Goal: Transaction & Acquisition: Purchase product/service

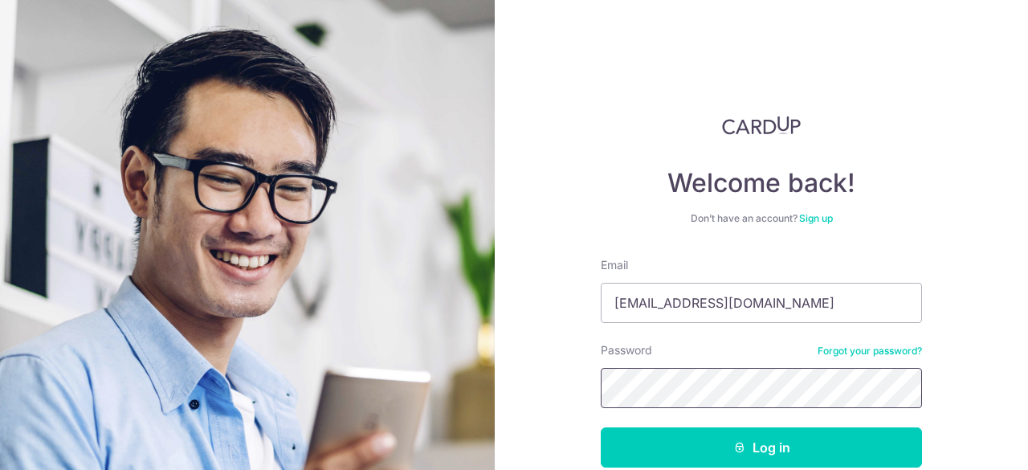
scroll to position [87, 0]
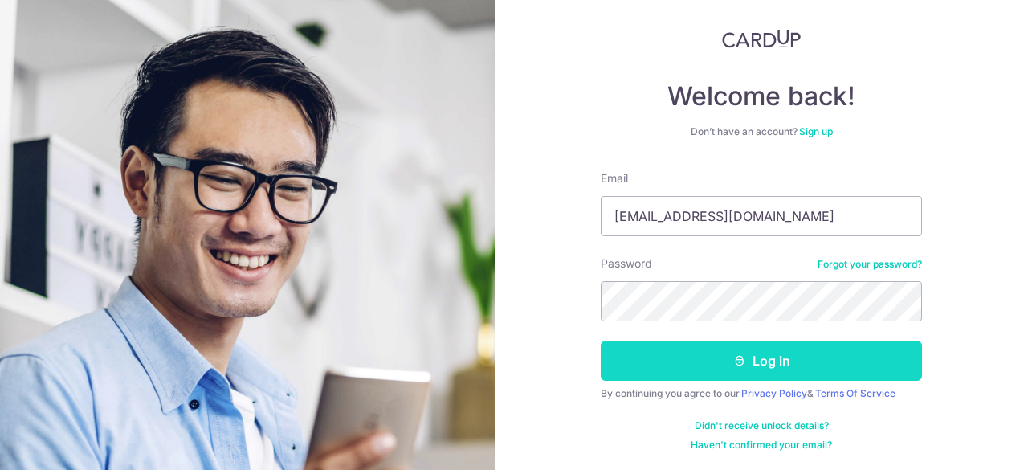
click at [716, 354] on button "Log in" at bounding box center [761, 361] width 321 height 40
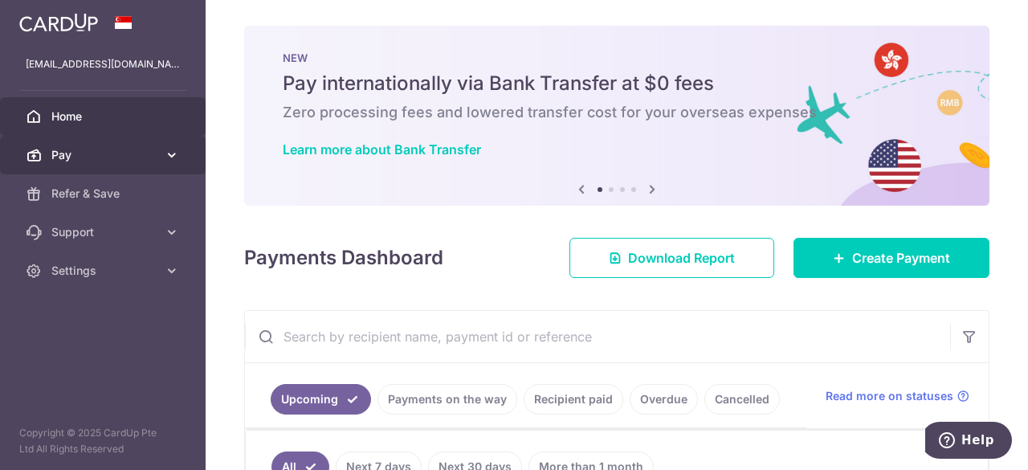
click at [165, 152] on icon at bounding box center [172, 155] width 16 height 16
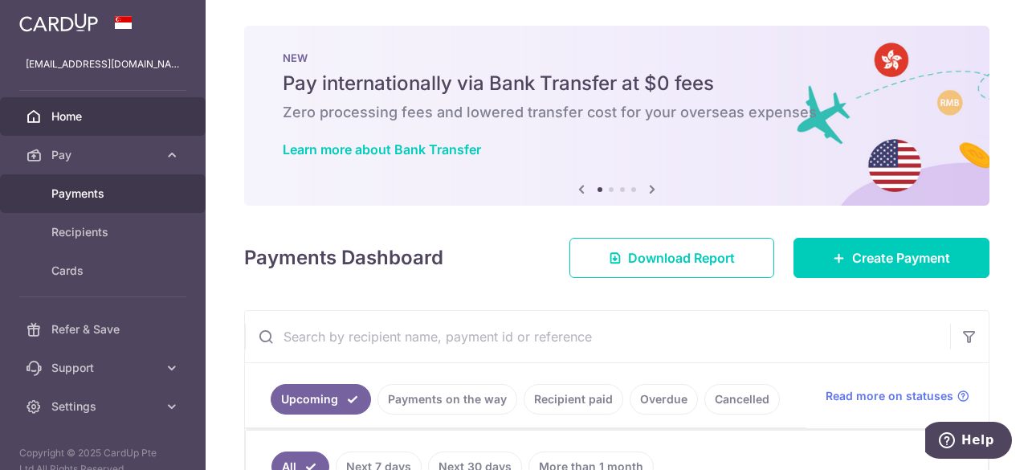
click at [93, 197] on span "Payments" at bounding box center [104, 194] width 106 height 16
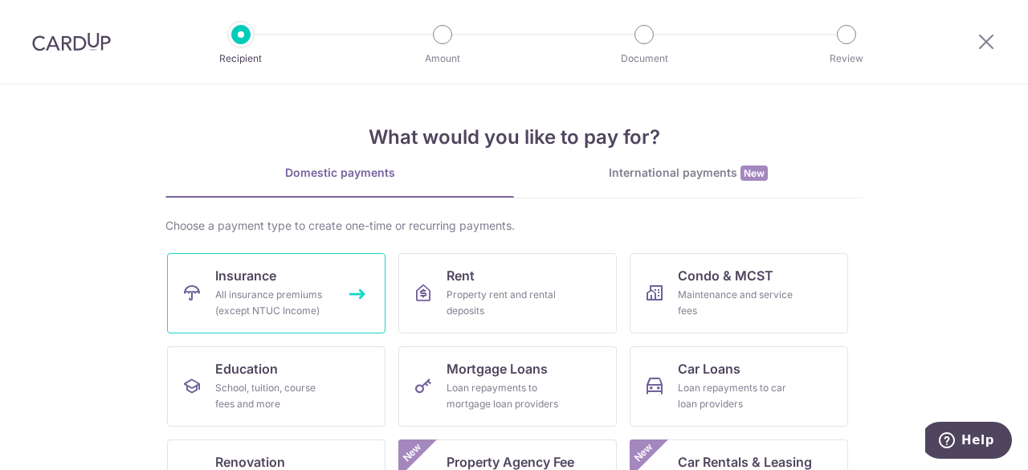
click at [254, 306] on div "All insurance premiums (except NTUC Income)" at bounding box center [273, 303] width 116 height 32
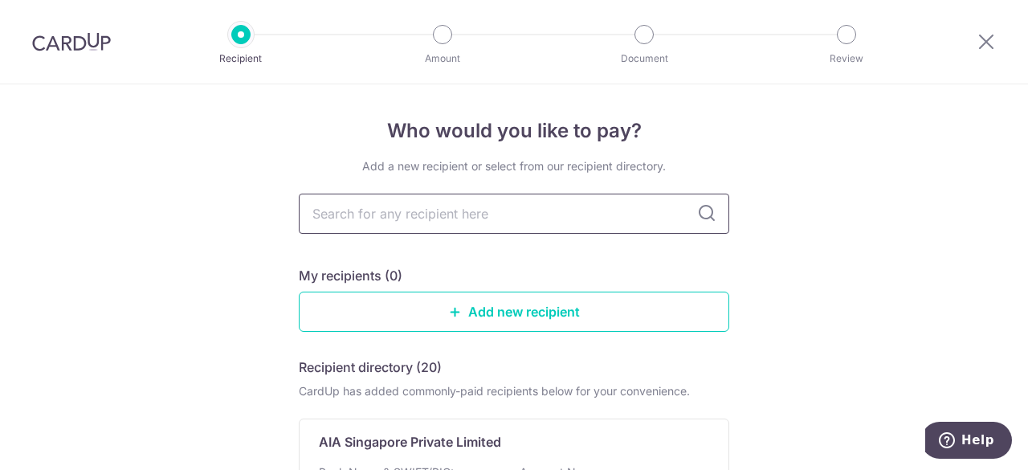
click at [415, 213] on input "text" at bounding box center [514, 214] width 431 height 40
type input "aia"
click at [700, 214] on icon at bounding box center [706, 213] width 19 height 19
click at [426, 223] on input "aia" at bounding box center [514, 214] width 431 height 40
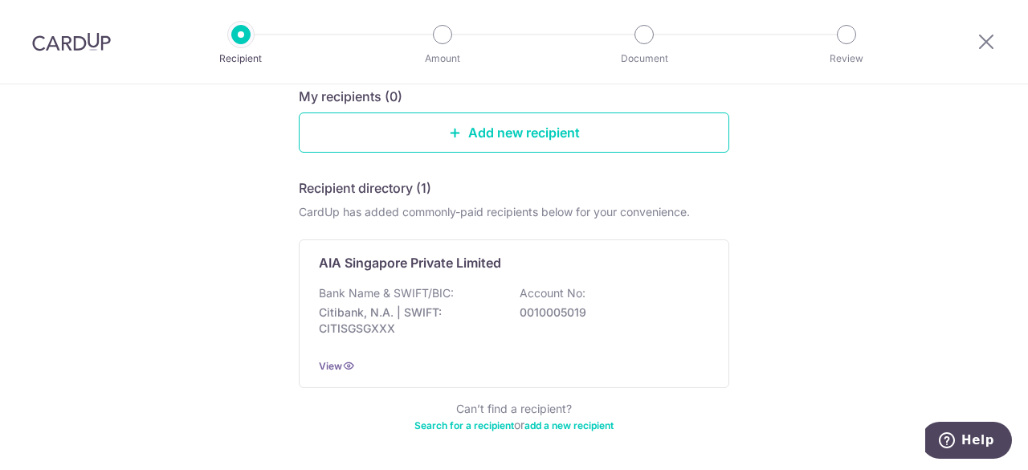
scroll to position [235, 0]
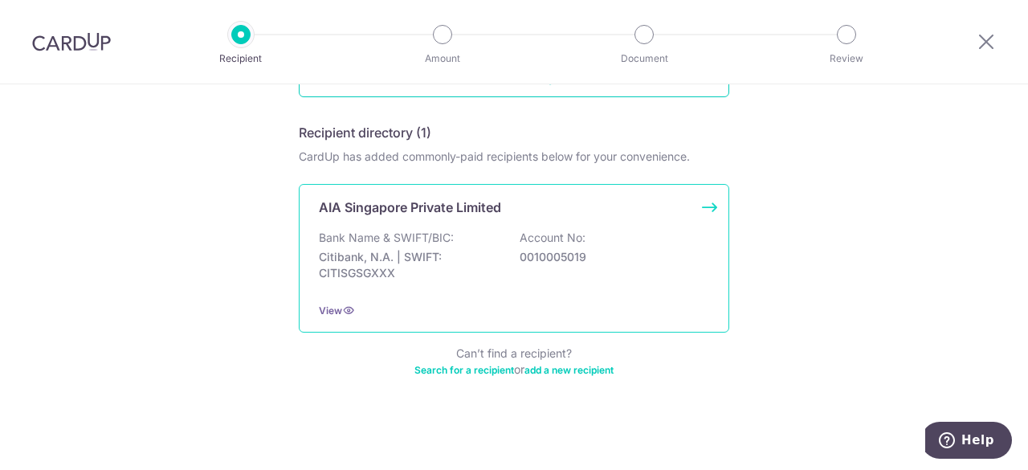
click at [382, 254] on p "Citibank, N.A. | SWIFT: CITISGSGXXX" at bounding box center [409, 265] width 180 height 32
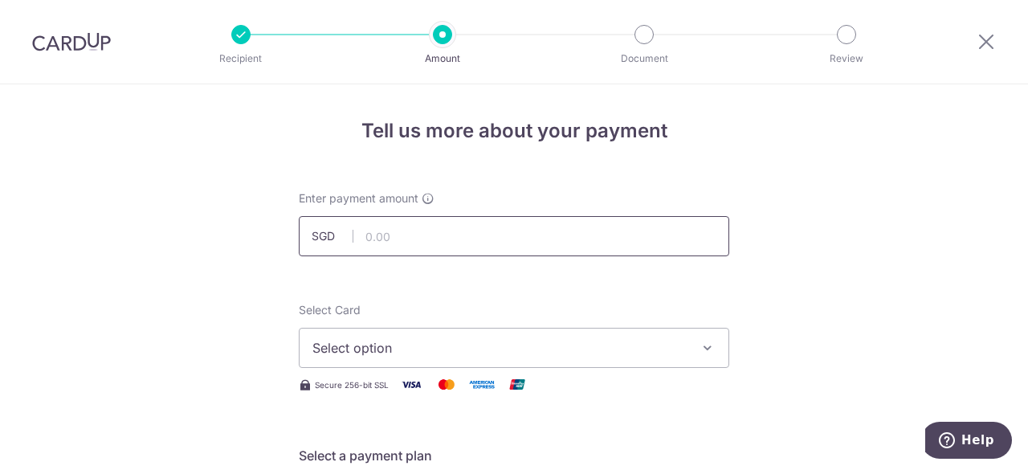
click at [400, 234] on input "text" at bounding box center [514, 236] width 431 height 40
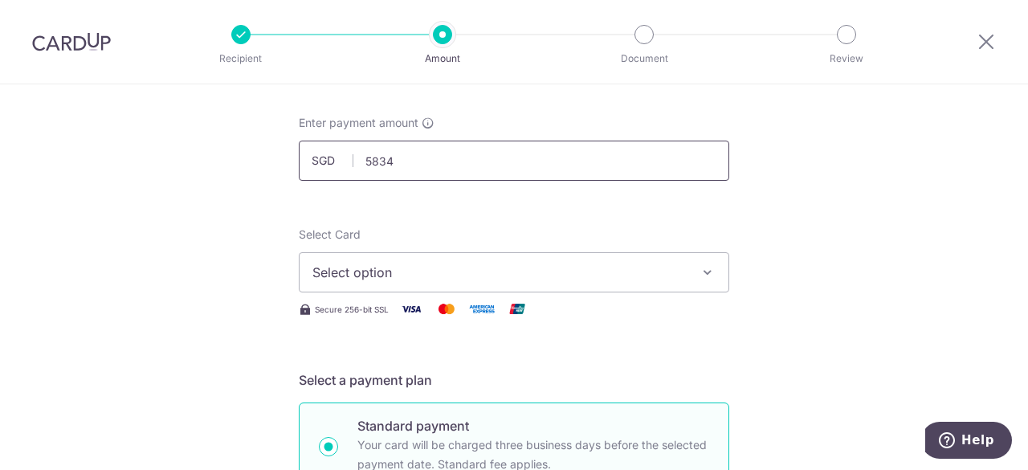
scroll to position [77, 0]
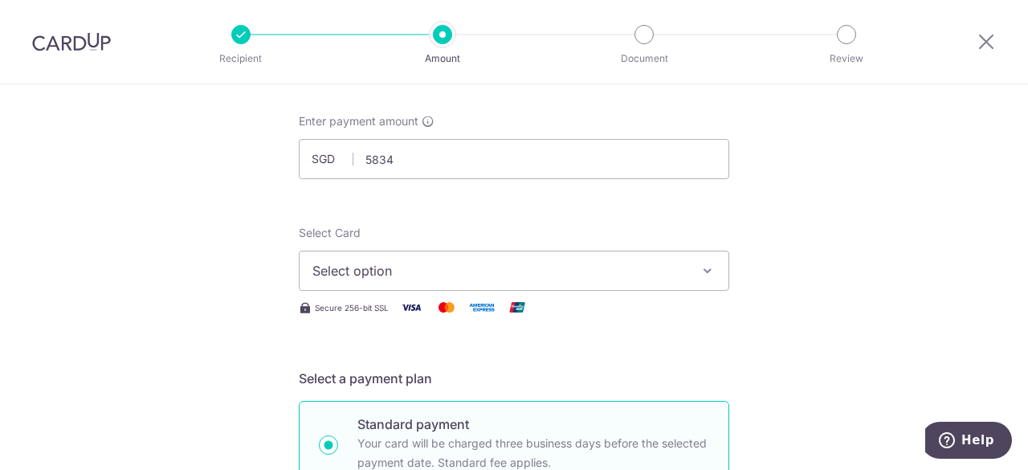
type input "5,834.00"
click at [392, 269] on span "Select option" at bounding box center [499, 270] width 374 height 19
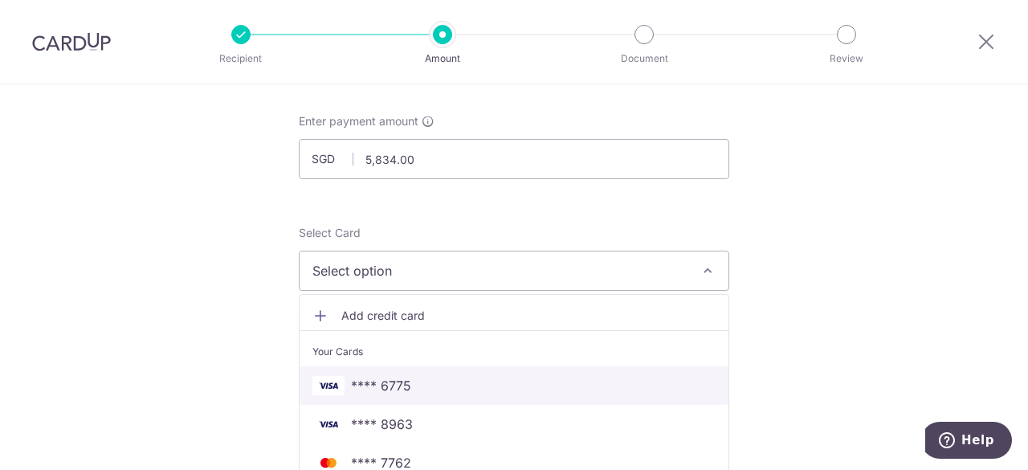
click at [381, 388] on span "**** 6775" at bounding box center [381, 385] width 60 height 19
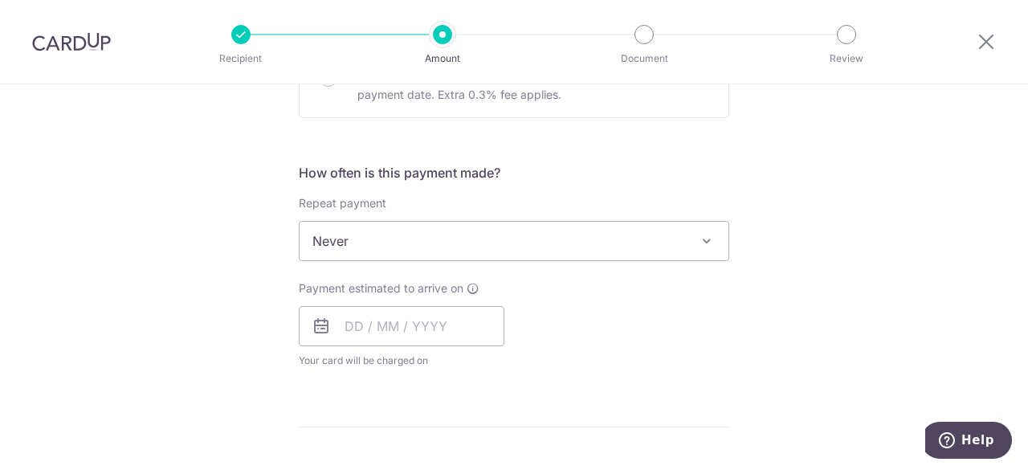
scroll to position [578, 0]
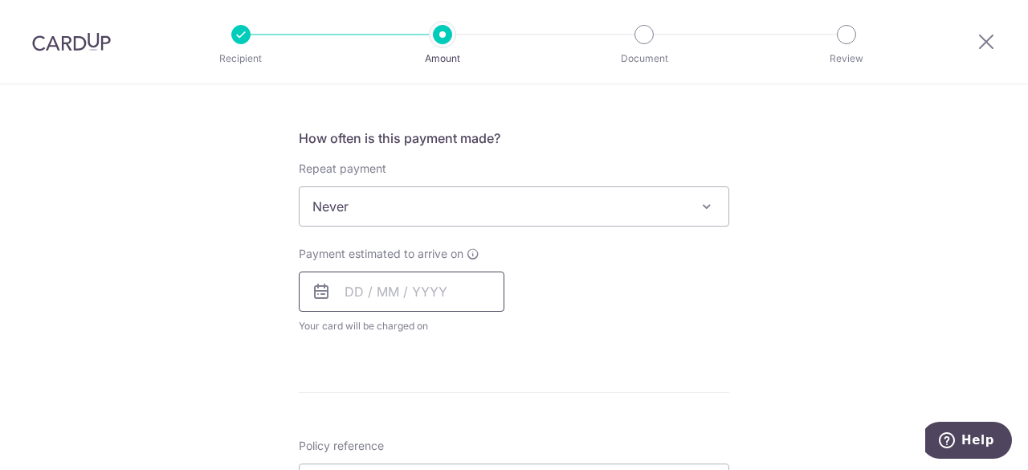
click at [374, 296] on input "text" at bounding box center [402, 291] width 206 height 40
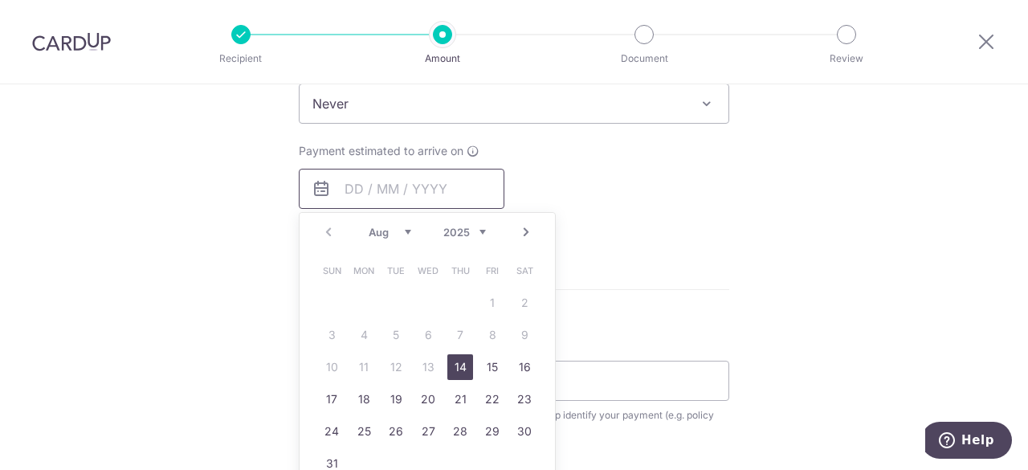
scroll to position [681, 0]
click at [480, 430] on link "29" at bounding box center [493, 431] width 26 height 26
type input "29/08/2025"
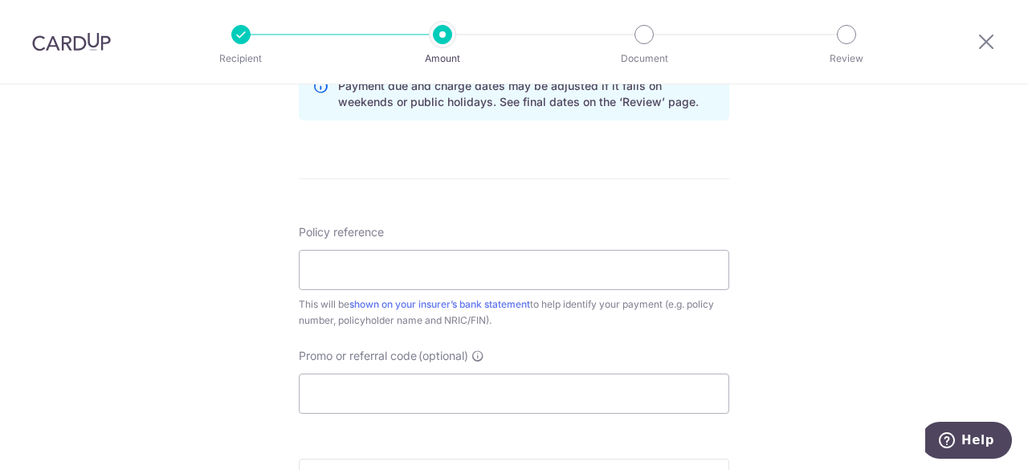
scroll to position [887, 0]
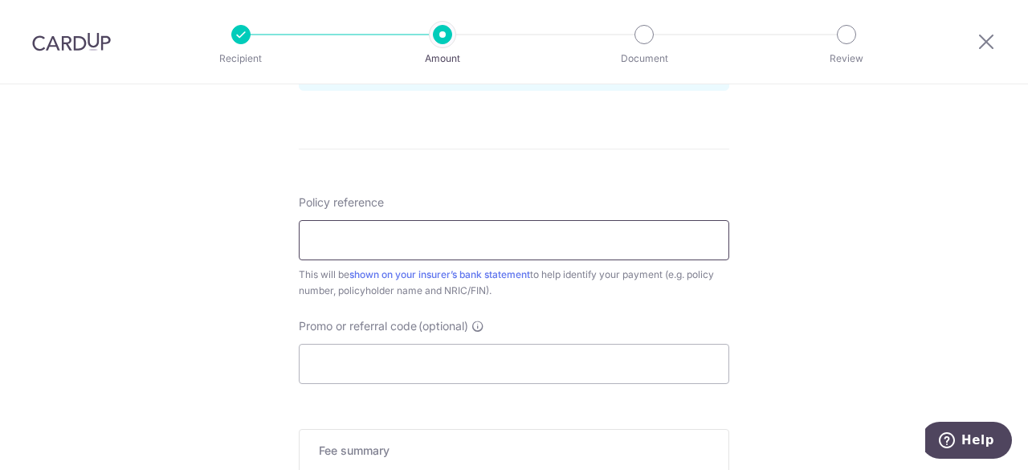
click at [400, 240] on input "Policy reference" at bounding box center [514, 240] width 431 height 40
click at [403, 245] on input "Policy reference" at bounding box center [514, 240] width 431 height 40
paste input "OCBC90N155"
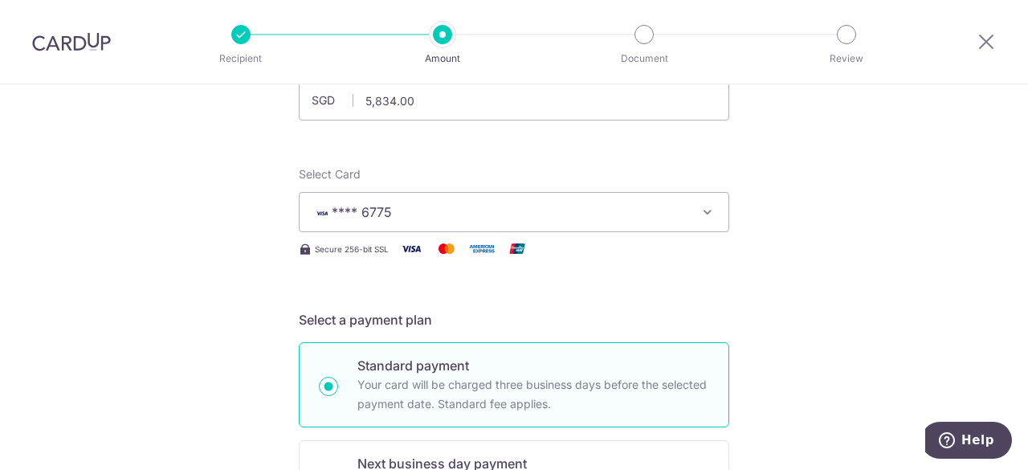
scroll to position [127, 0]
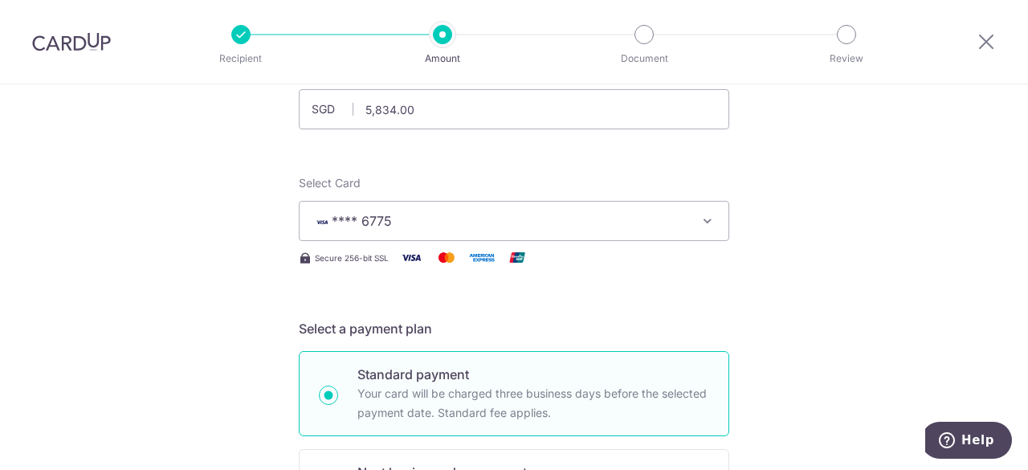
type input "OCBC90N155"
click at [495, 222] on span "**** 6775" at bounding box center [499, 220] width 374 height 19
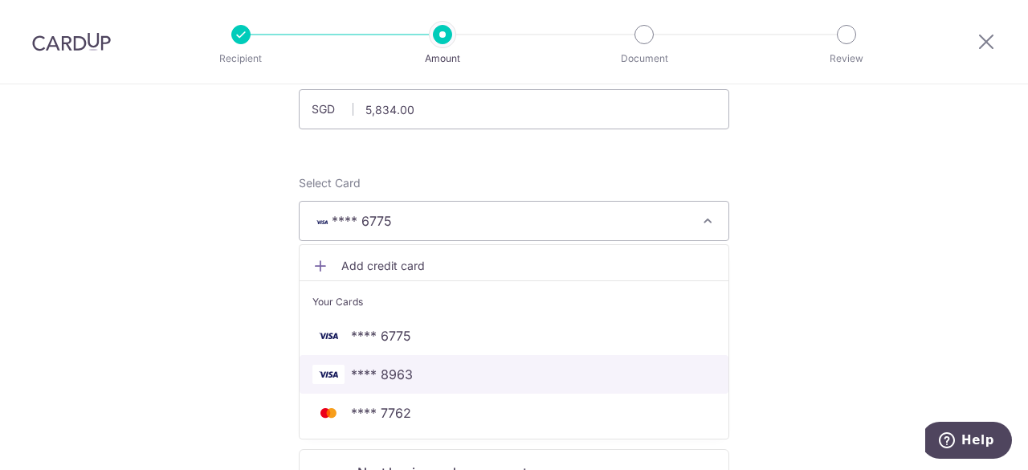
click at [392, 375] on span "**** 8963" at bounding box center [382, 374] width 62 height 19
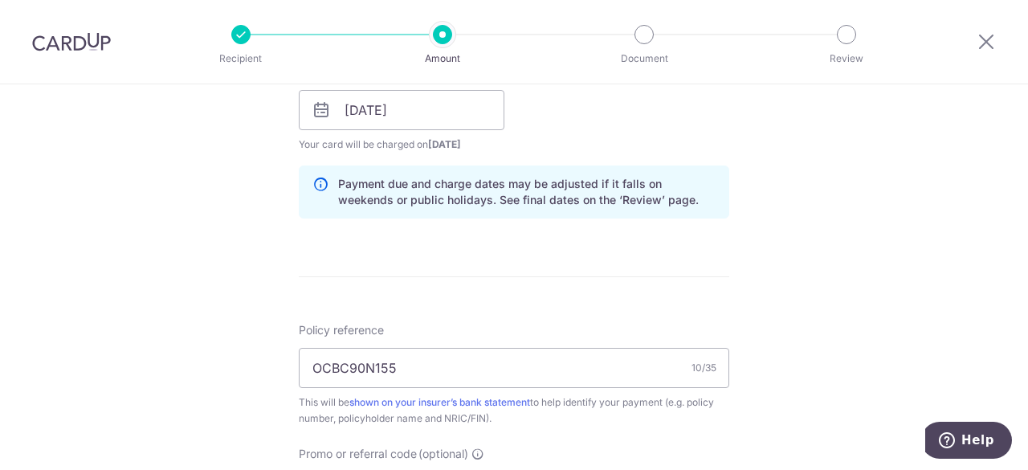
scroll to position [638, 0]
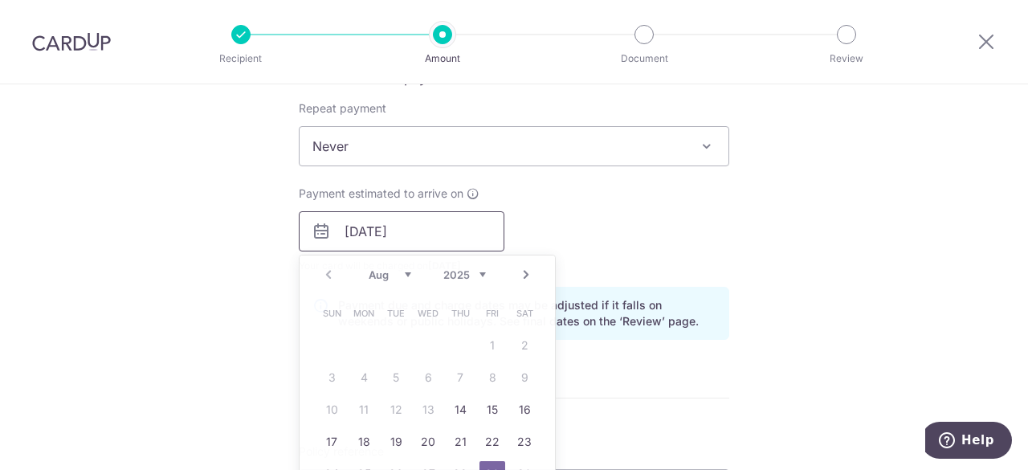
click at [426, 232] on input "29/08/2025" at bounding box center [402, 231] width 206 height 40
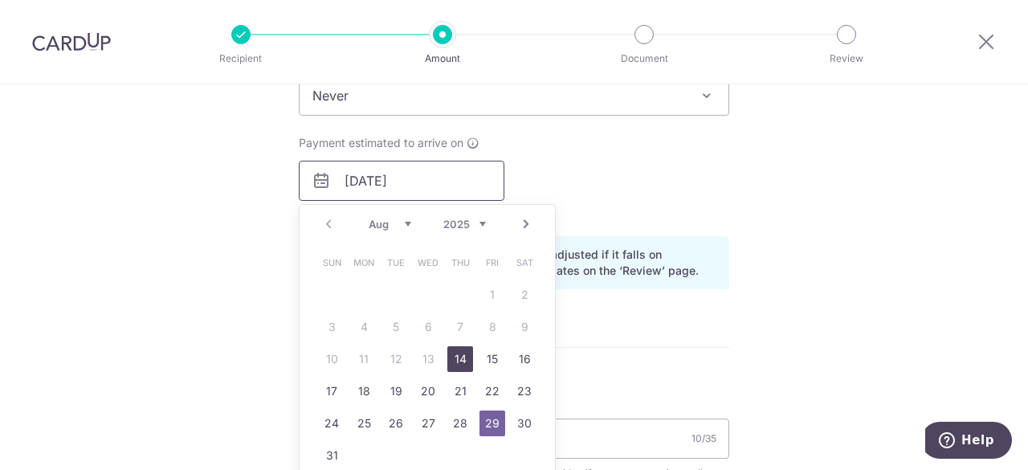
scroll to position [689, 0]
click at [492, 394] on link "22" at bounding box center [493, 391] width 26 height 26
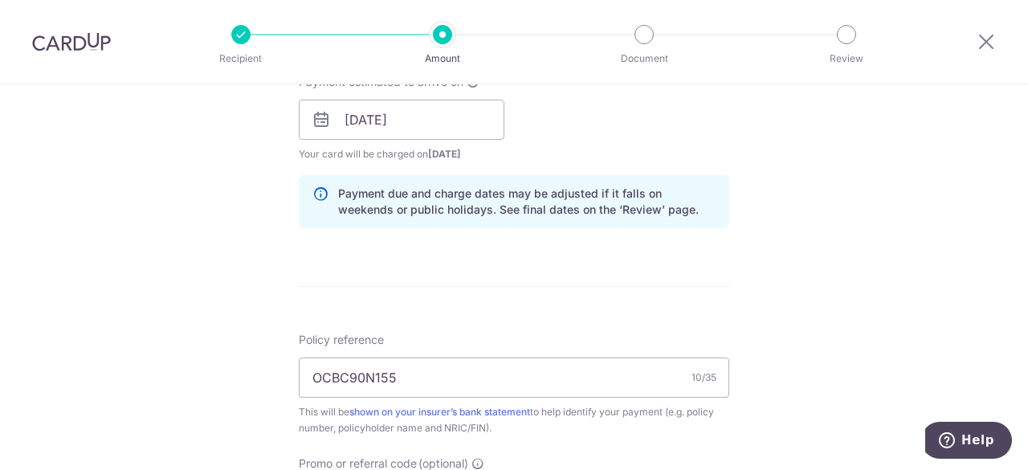
scroll to position [757, 0]
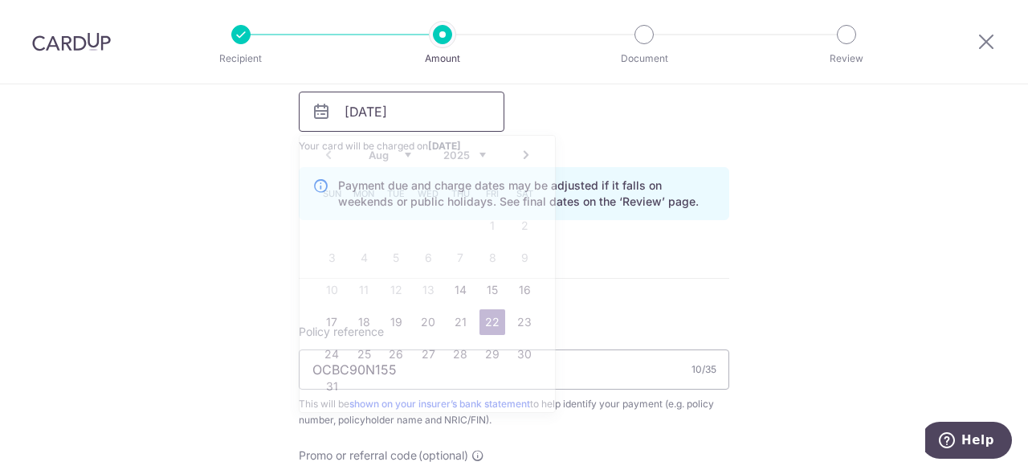
click at [463, 111] on input "22/08/2025" at bounding box center [402, 112] width 206 height 40
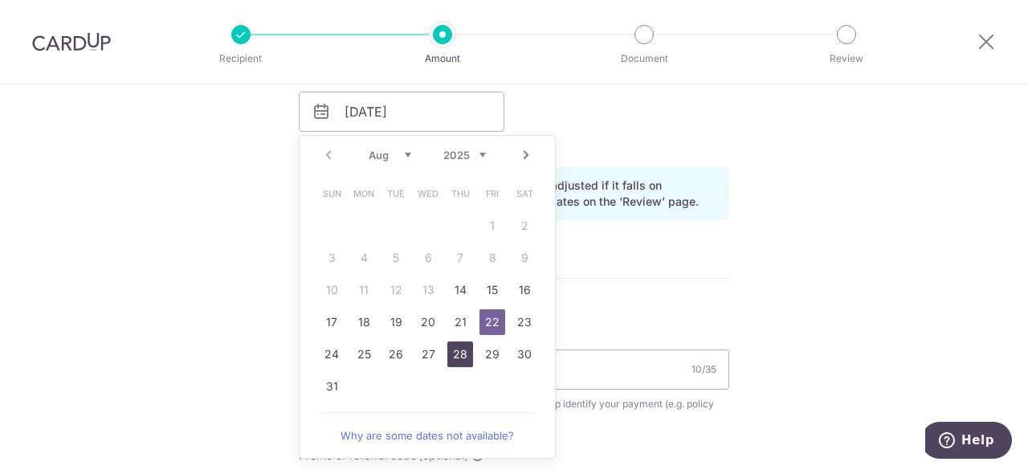
click at [463, 353] on link "28" at bounding box center [460, 354] width 26 height 26
type input "[DATE]"
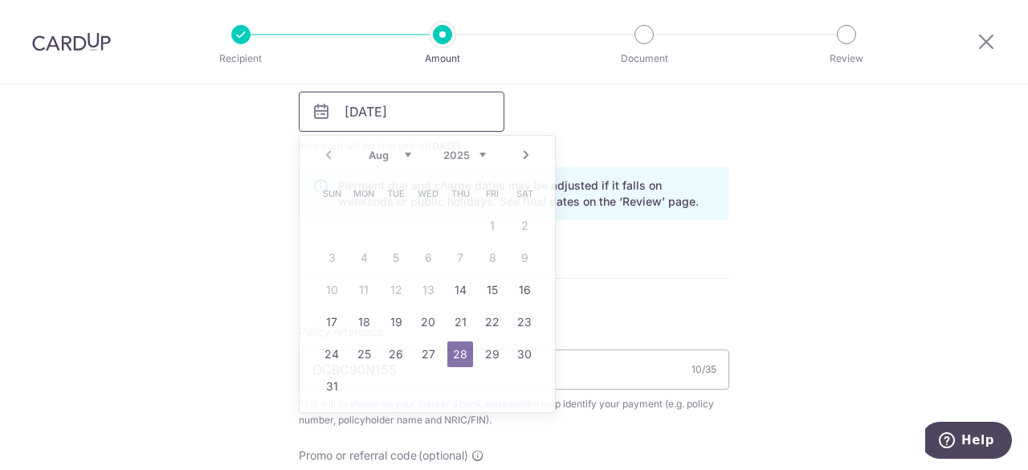
click at [461, 121] on input "[DATE]" at bounding box center [402, 112] width 206 height 40
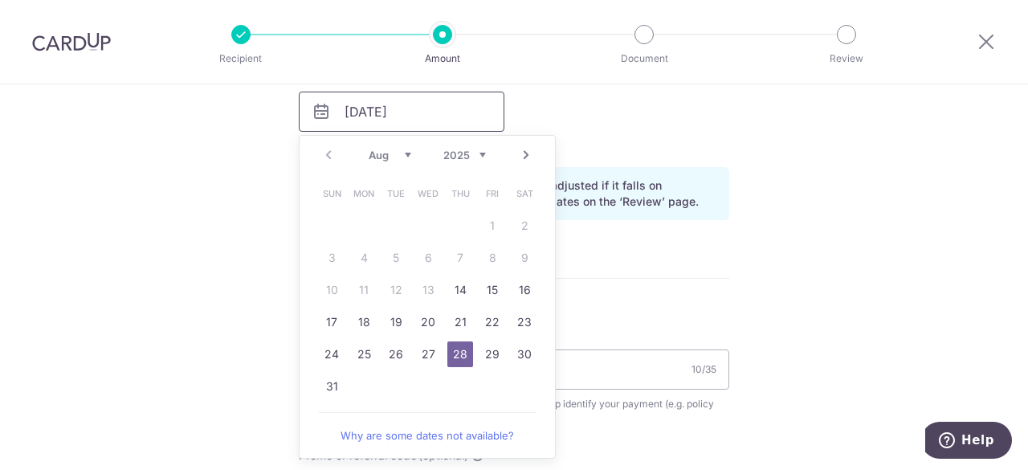
click at [461, 121] on input "[DATE]" at bounding box center [402, 112] width 206 height 40
click at [623, 227] on div "How often is this payment made? Repeat payment Never Every week Every month Eve…" at bounding box center [514, 91] width 431 height 284
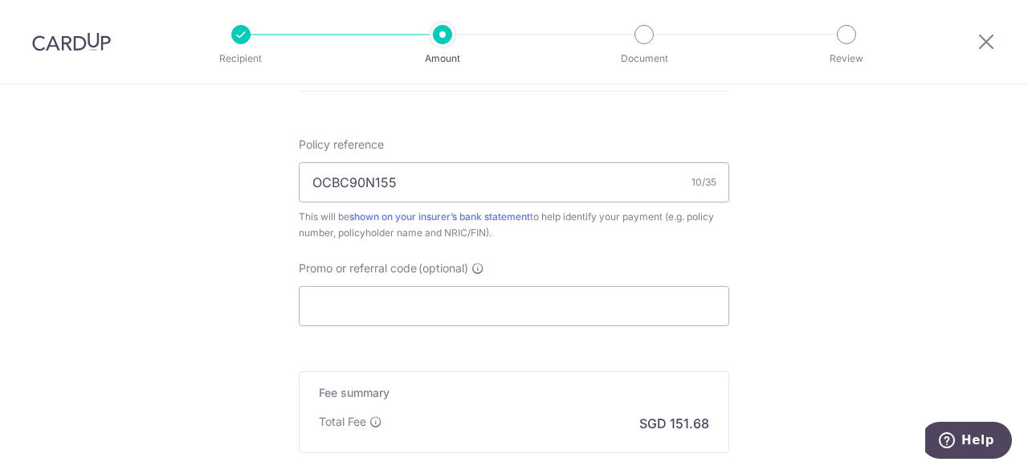
scroll to position [944, 0]
click at [379, 314] on input "Promo or referral code (optional)" at bounding box center [514, 307] width 431 height 40
paste input "OCBC90N155"
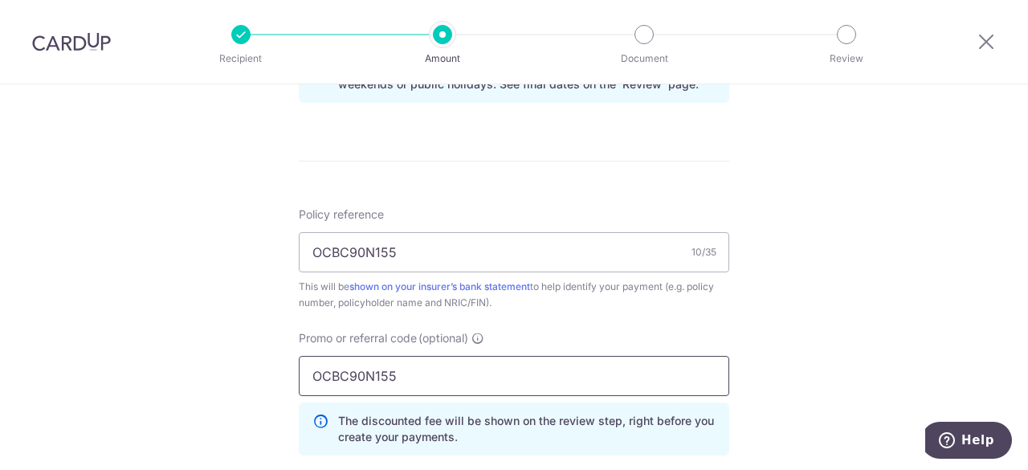
scroll to position [851, 0]
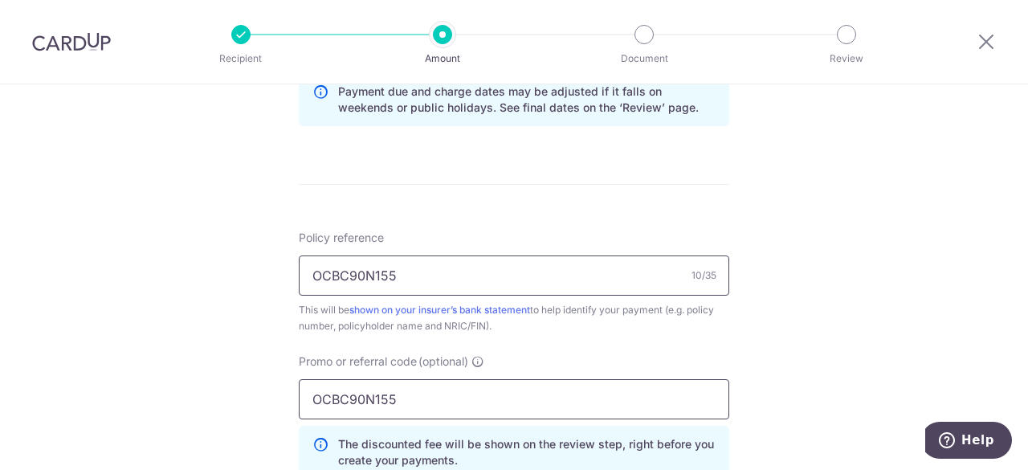
type input "OCBC90N155"
click at [353, 260] on input "OCBC90N155" at bounding box center [514, 275] width 431 height 40
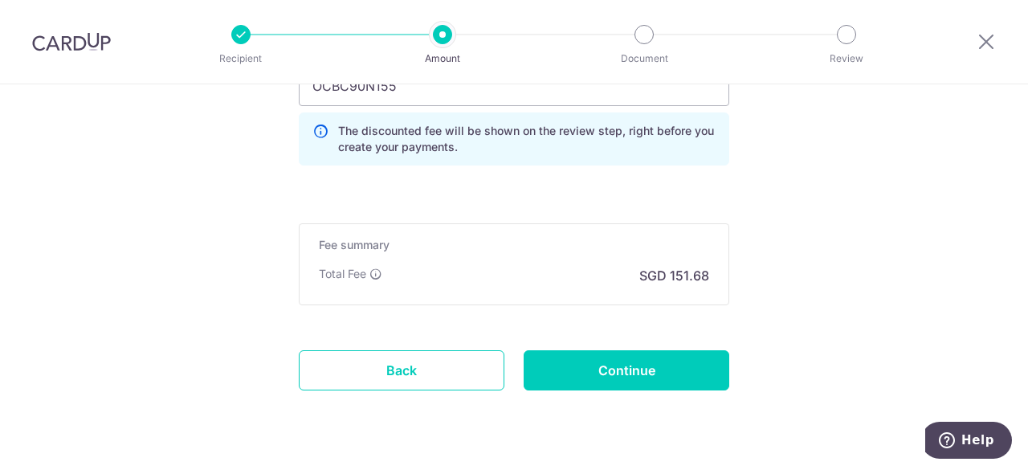
scroll to position [1201, 0]
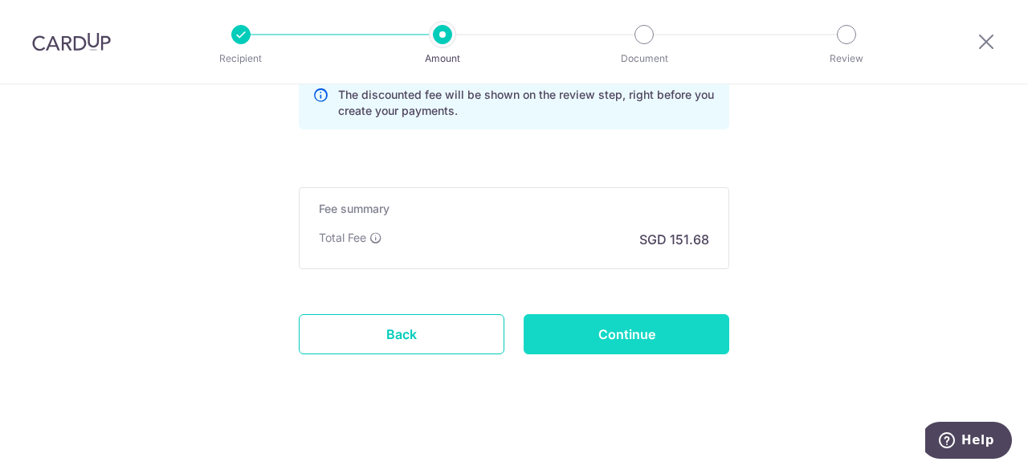
type input "U126093331"
click at [618, 322] on input "Continue" at bounding box center [627, 334] width 206 height 40
type input "Create Schedule"
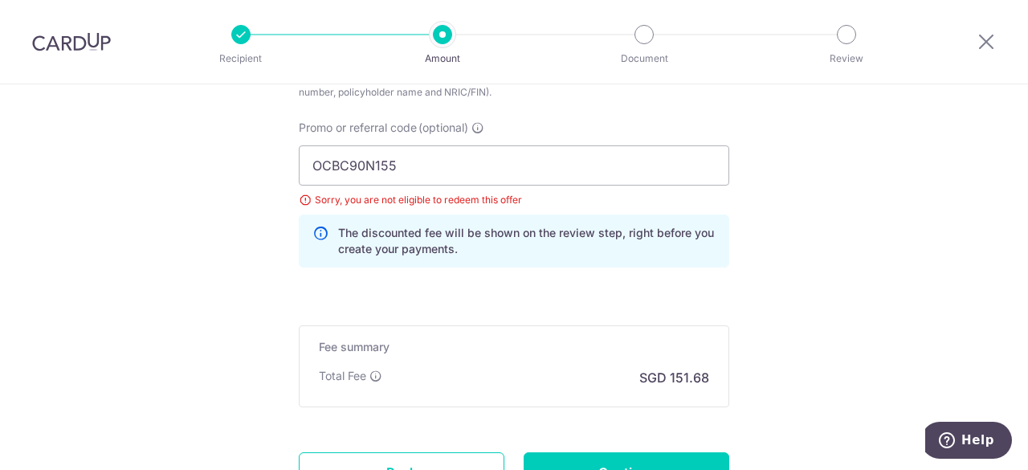
scroll to position [1060, 0]
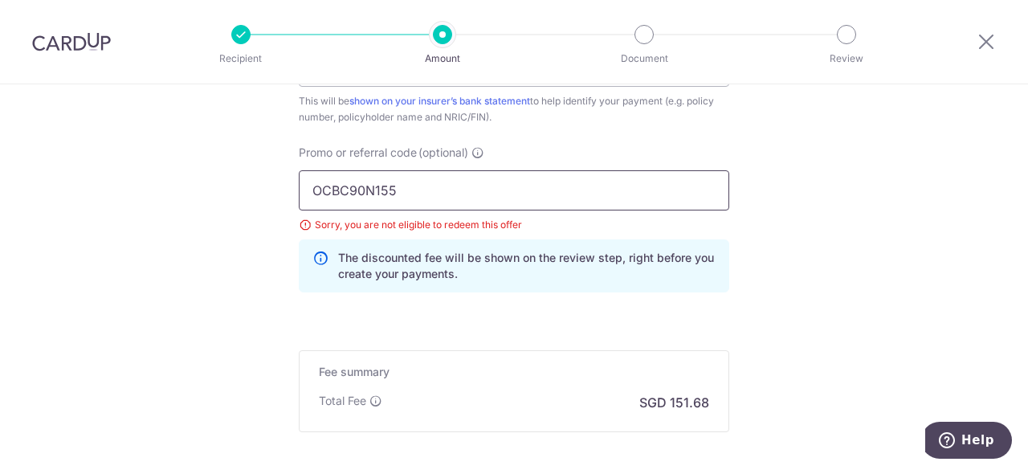
click at [416, 183] on input "OCBC90N155" at bounding box center [514, 190] width 431 height 40
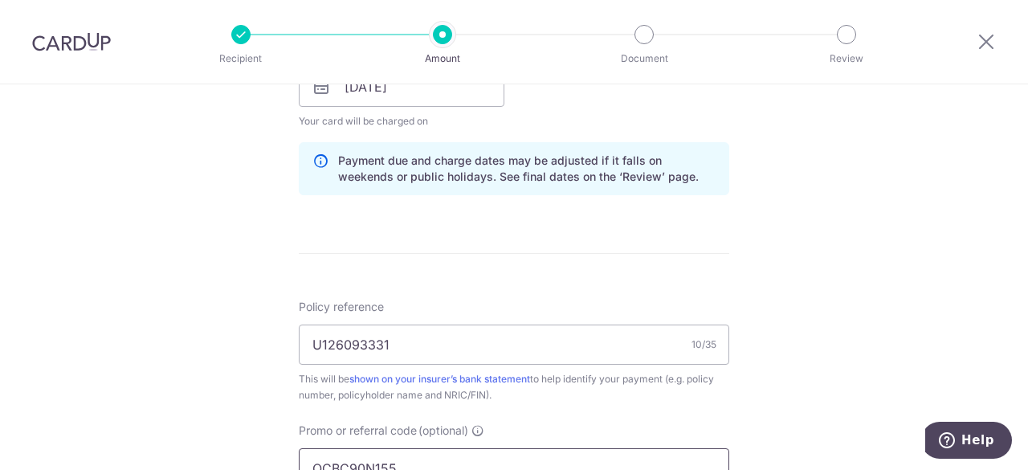
scroll to position [917, 0]
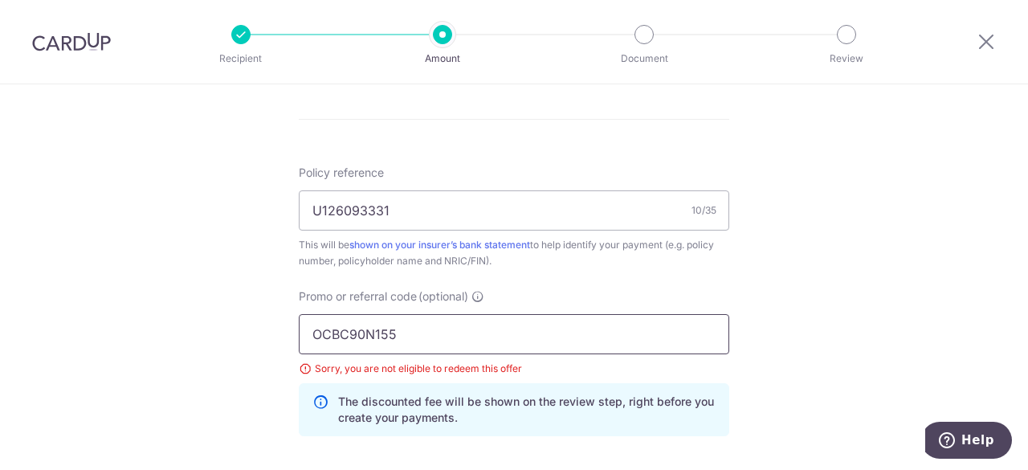
click at [410, 333] on input "OCBC90N155" at bounding box center [514, 334] width 431 height 40
paste input "MILELION"
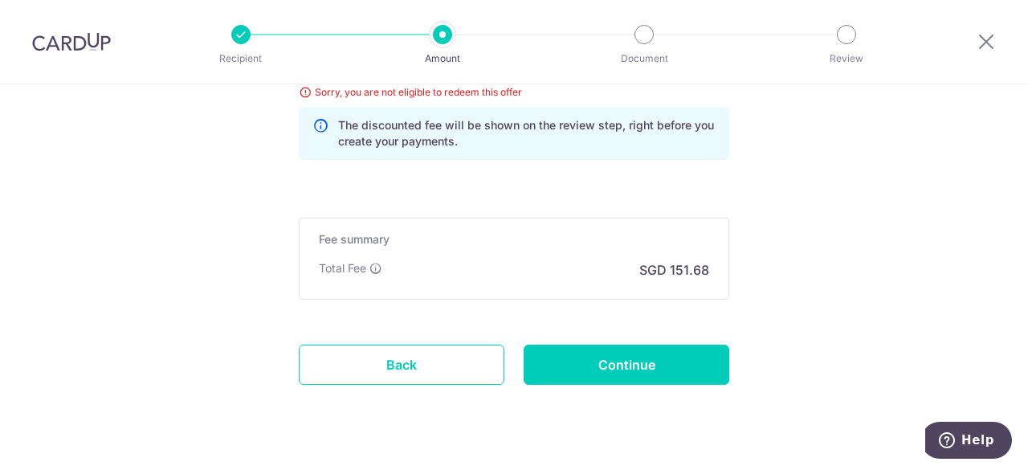
scroll to position [1223, 0]
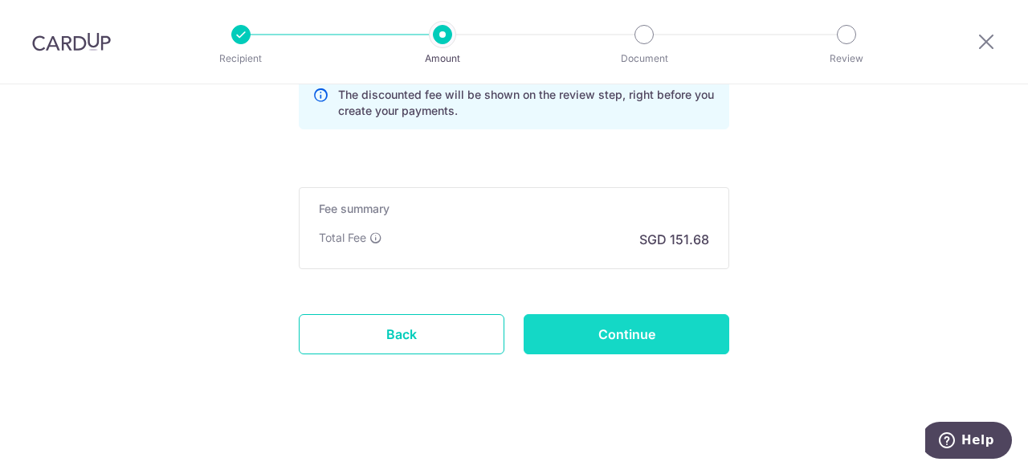
type input "MILELION"
click at [631, 322] on input "Continue" at bounding box center [627, 334] width 206 height 40
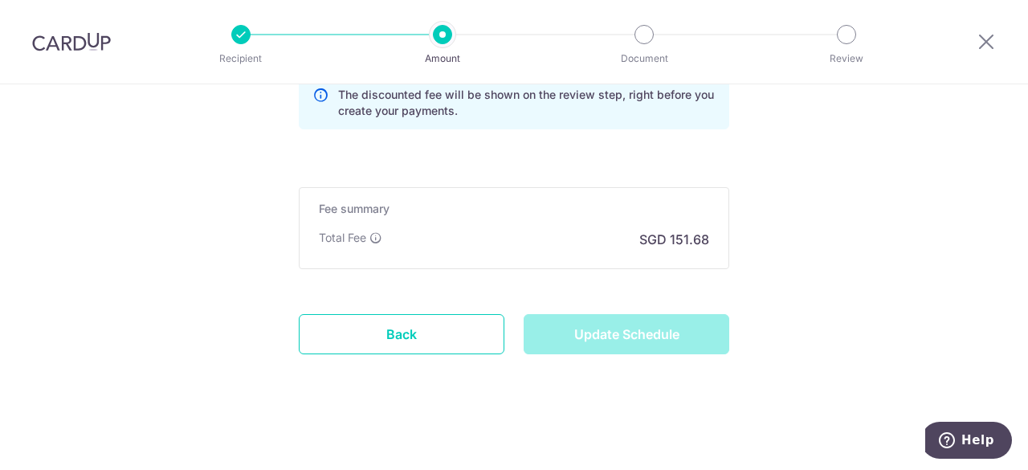
type input "Update Schedule"
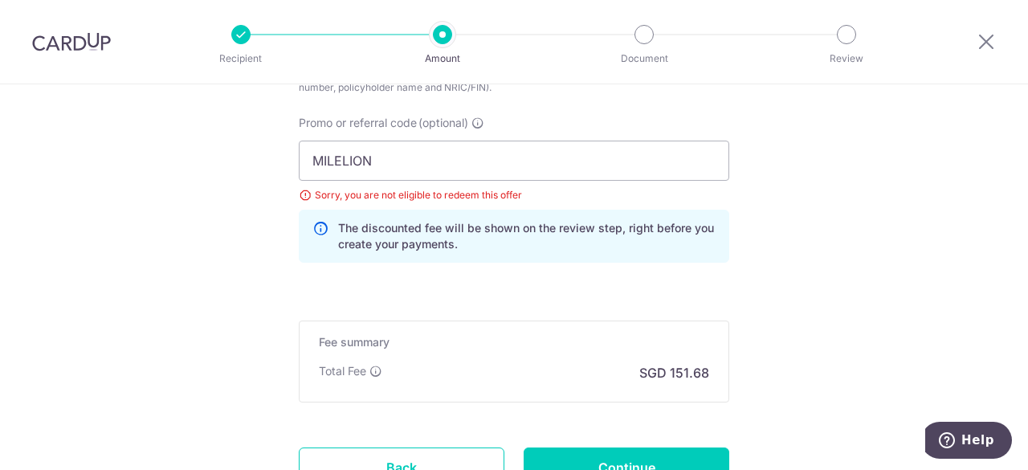
scroll to position [1089, 0]
click at [392, 161] on input "MILELION" at bounding box center [514, 161] width 431 height 40
paste input "REC185"
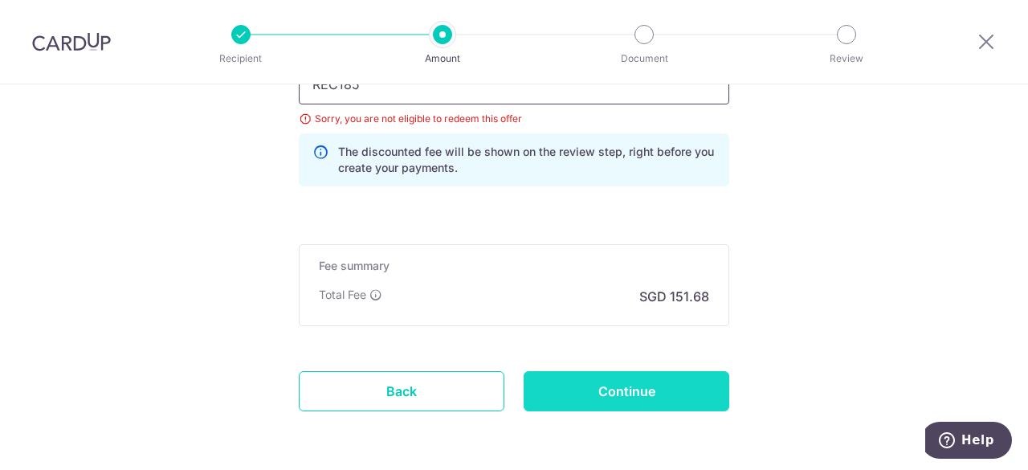
type input "REC185"
click at [623, 386] on input "Continue" at bounding box center [627, 391] width 206 height 40
type input "Update Schedule"
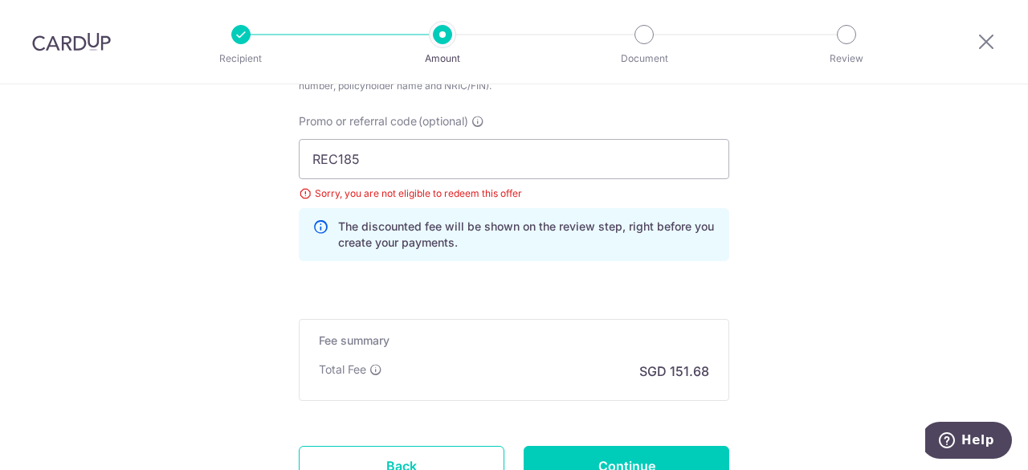
scroll to position [1091, 0]
click at [373, 172] on input "REC185" at bounding box center [514, 160] width 431 height 40
paste input "OCBC15"
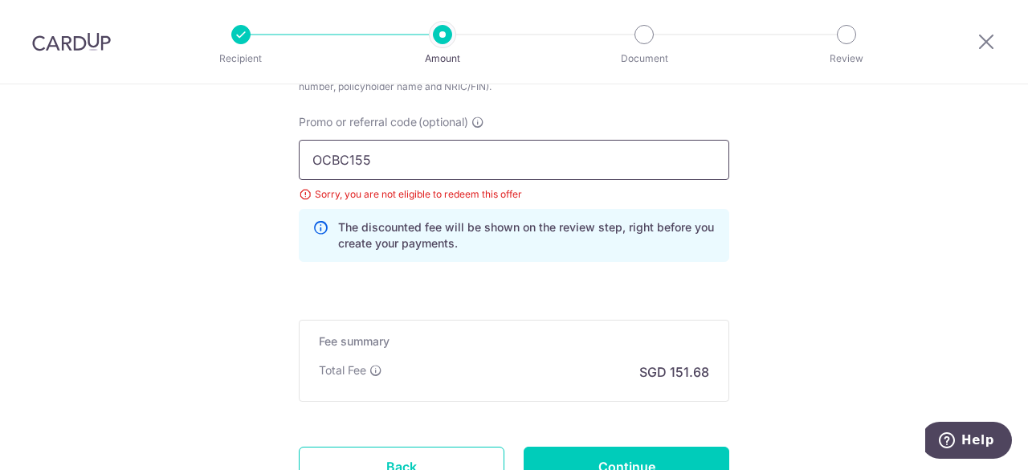
scroll to position [1143, 0]
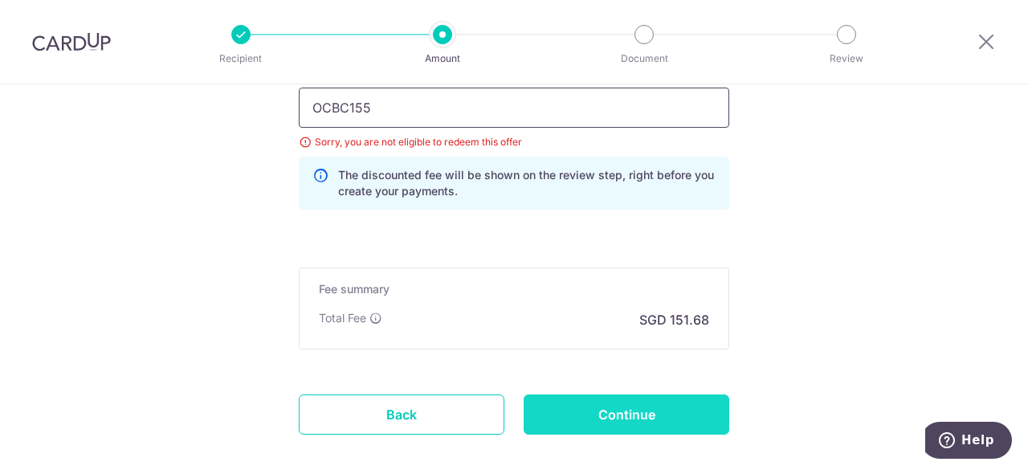
type input "OCBC155"
click at [628, 399] on input "Continue" at bounding box center [627, 414] width 206 height 40
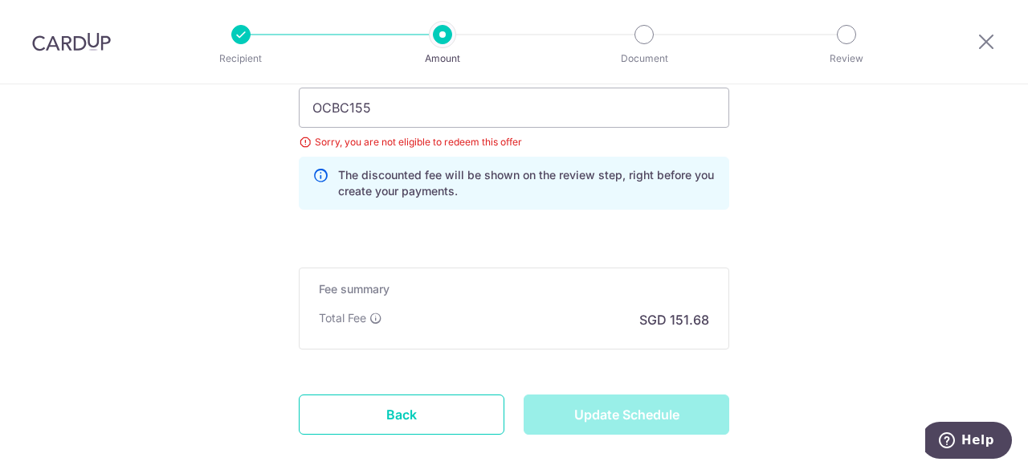
type input "Update Schedule"
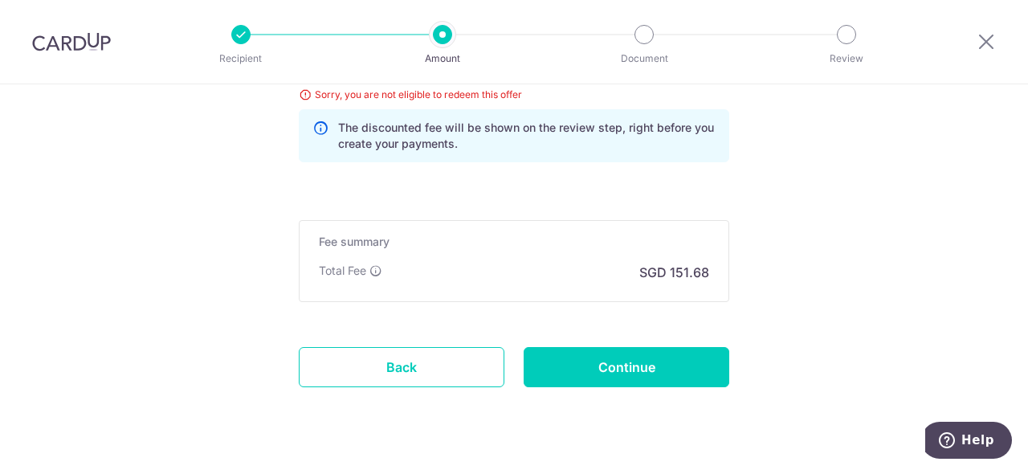
scroll to position [1062, 0]
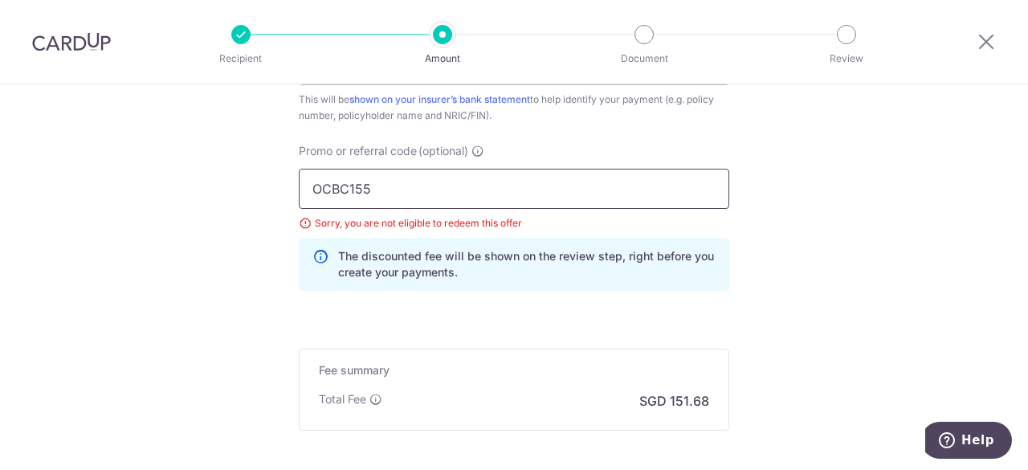
click at [423, 178] on input "OCBC155" at bounding box center [514, 189] width 431 height 40
paste input "90N"
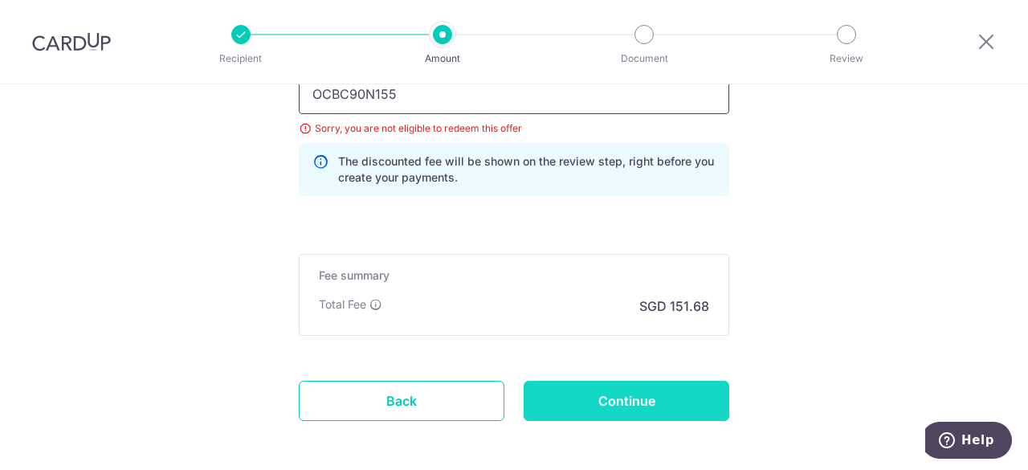
type input "OCBC90N155"
click at [643, 408] on input "Continue" at bounding box center [627, 401] width 206 height 40
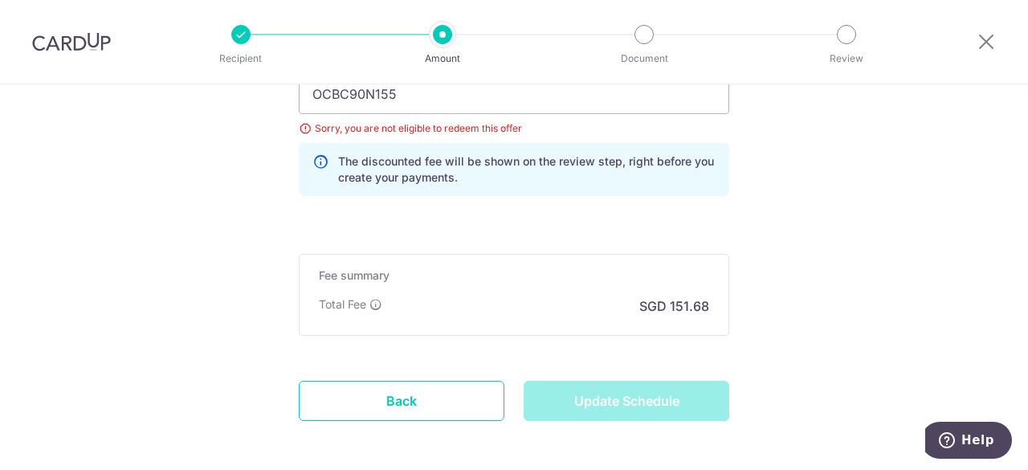
type input "Update Schedule"
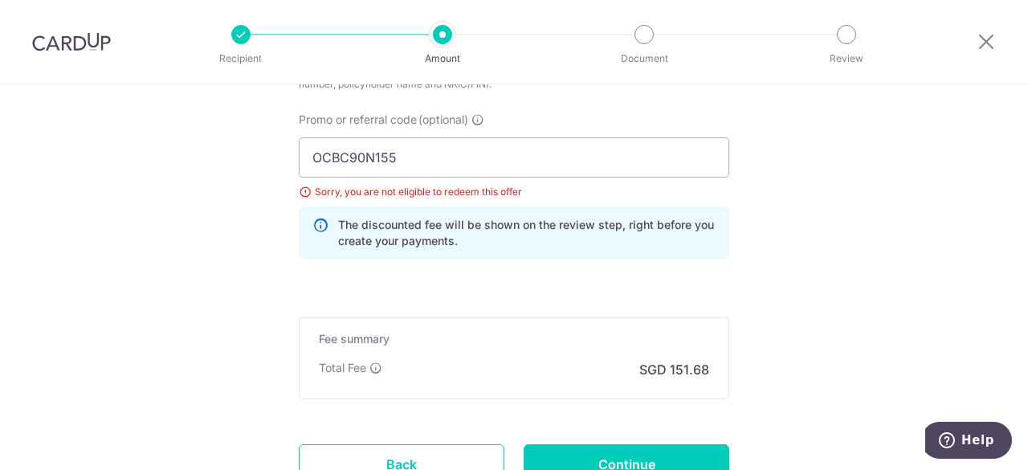
scroll to position [1088, 0]
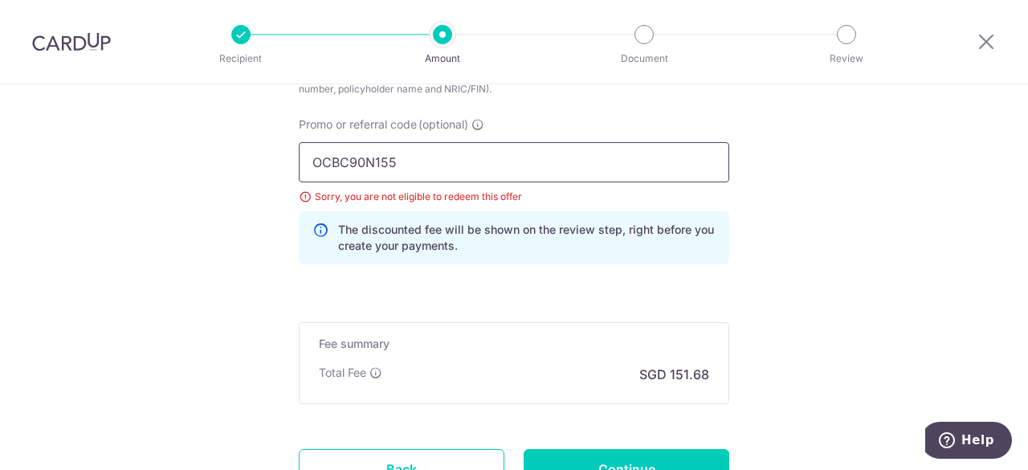
click at [405, 151] on input "OCBC90N155" at bounding box center [514, 162] width 431 height 40
paste input "V"
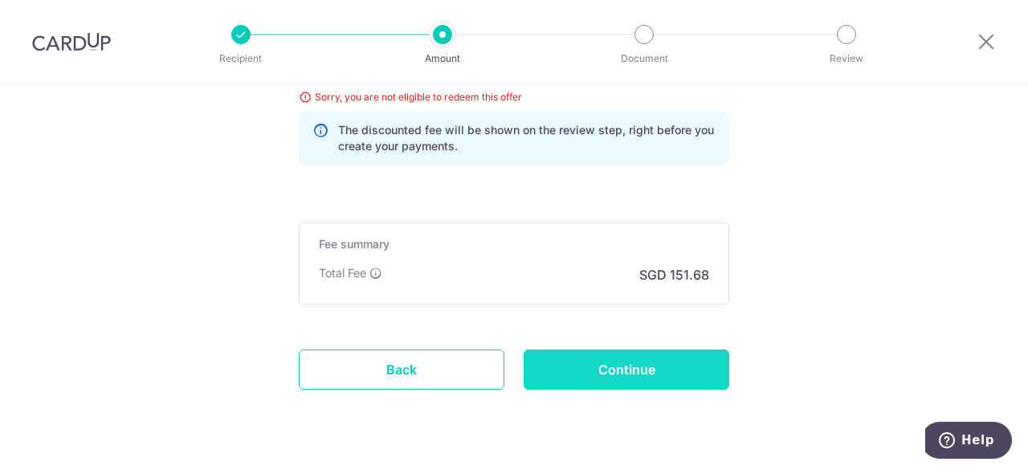
type input "OCBC90NV"
click at [618, 367] on input "Continue" at bounding box center [627, 369] width 206 height 40
type input "Update Schedule"
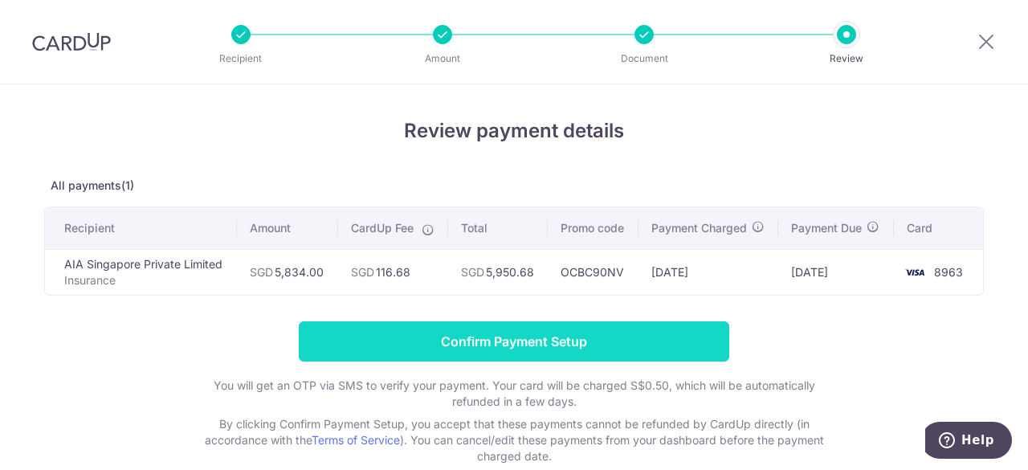
click at [532, 334] on input "Confirm Payment Setup" at bounding box center [514, 341] width 431 height 40
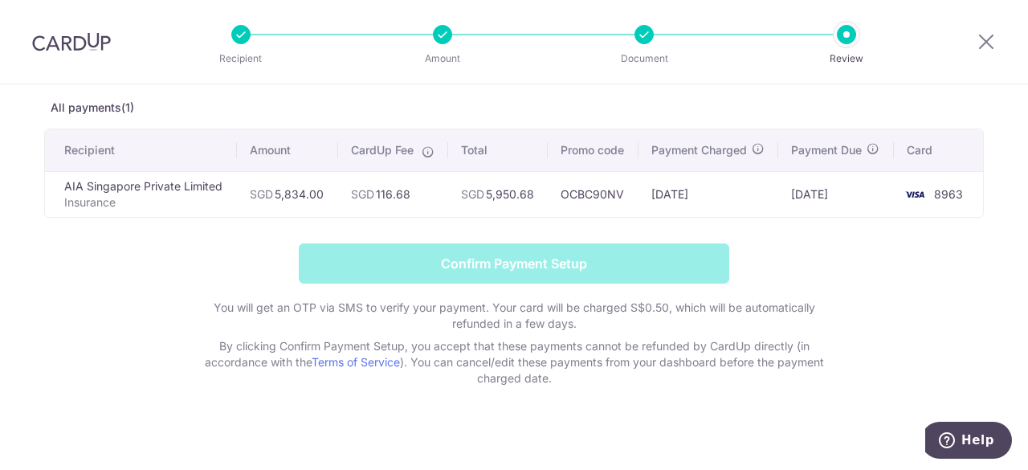
scroll to position [87, 0]
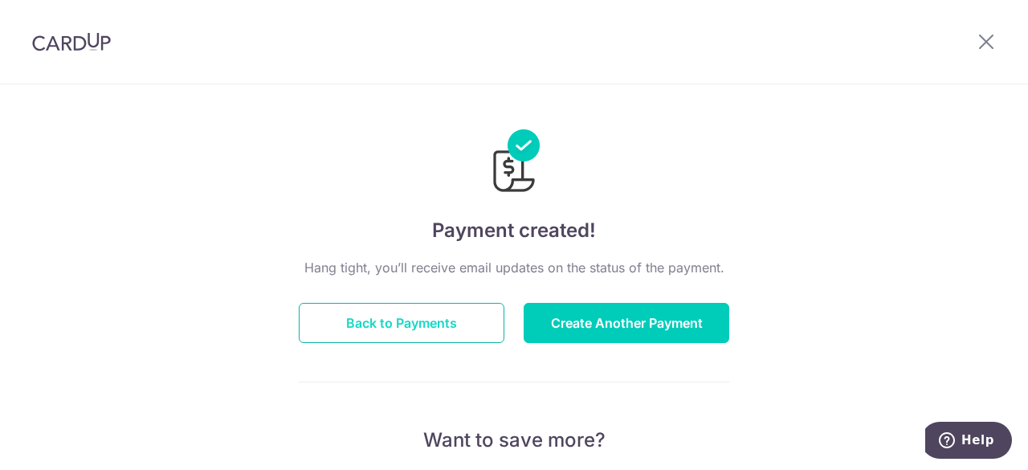
click at [435, 317] on button "Back to Payments" at bounding box center [402, 323] width 206 height 40
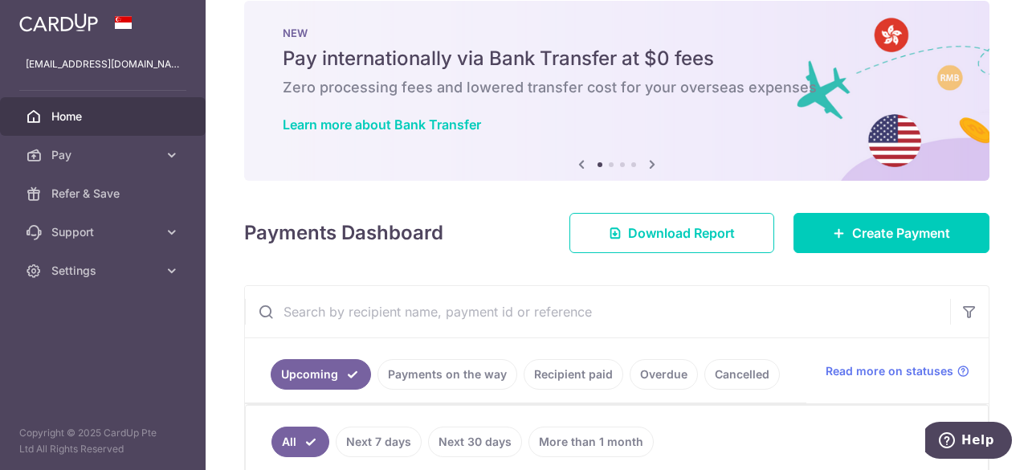
scroll to position [26, 0]
